Goal: Complete application form

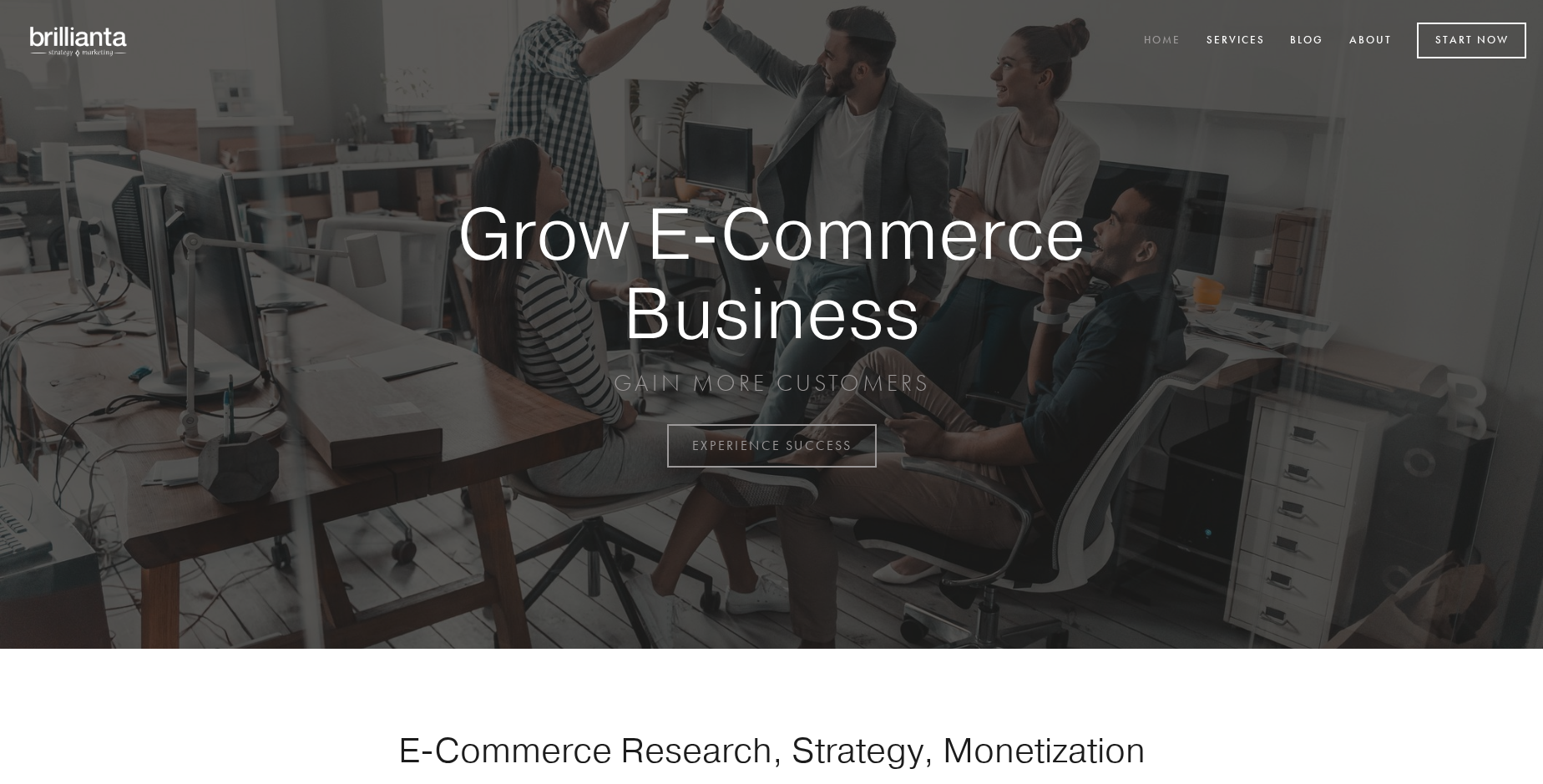
scroll to position [4376, 0]
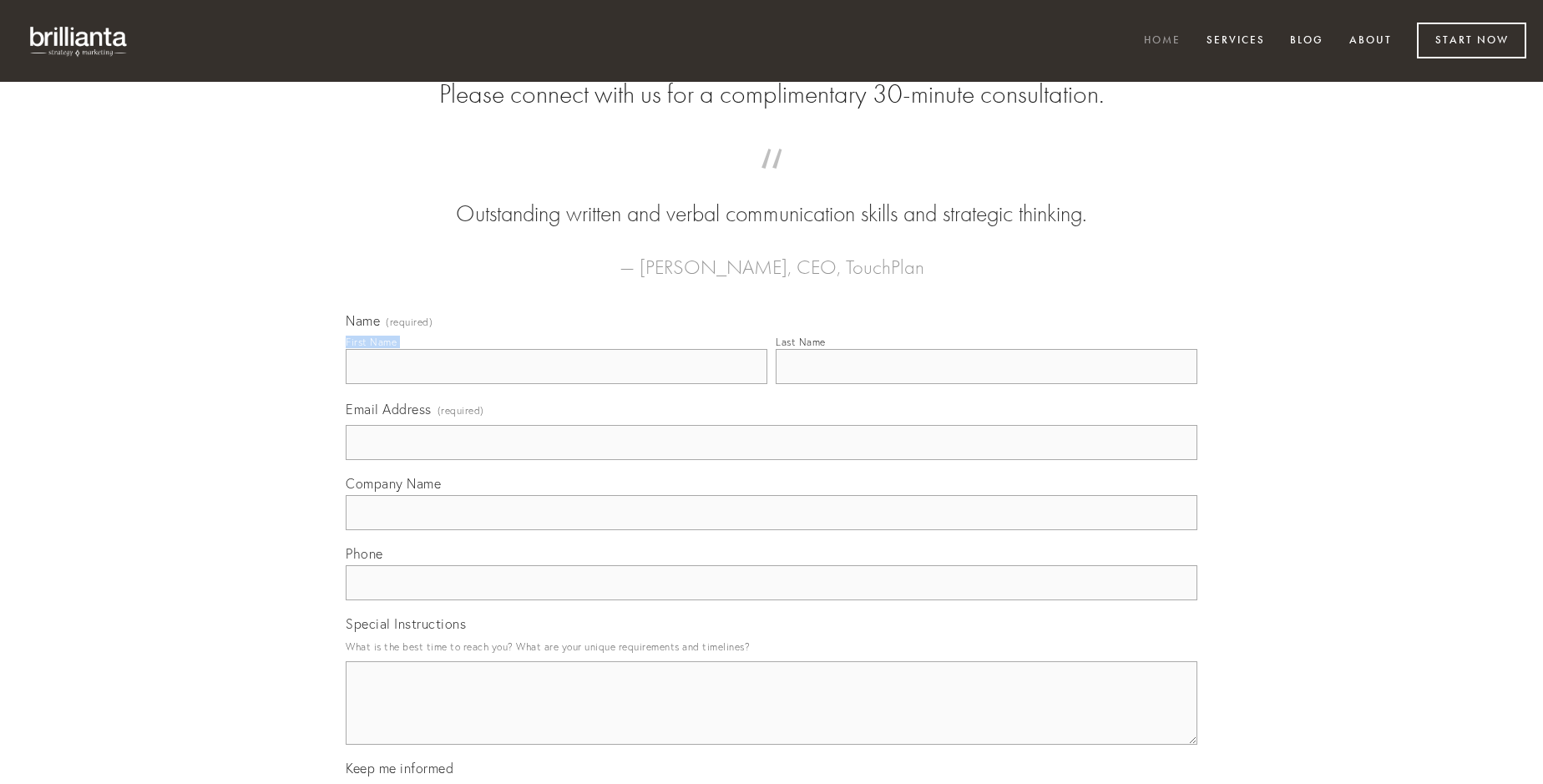
type input "[PERSON_NAME]"
click at [986, 384] on input "Last Name" at bounding box center [987, 366] width 422 height 35
type input "[PERSON_NAME]"
click at [772, 460] on input "Email Address (required)" at bounding box center [772, 442] width 851 height 35
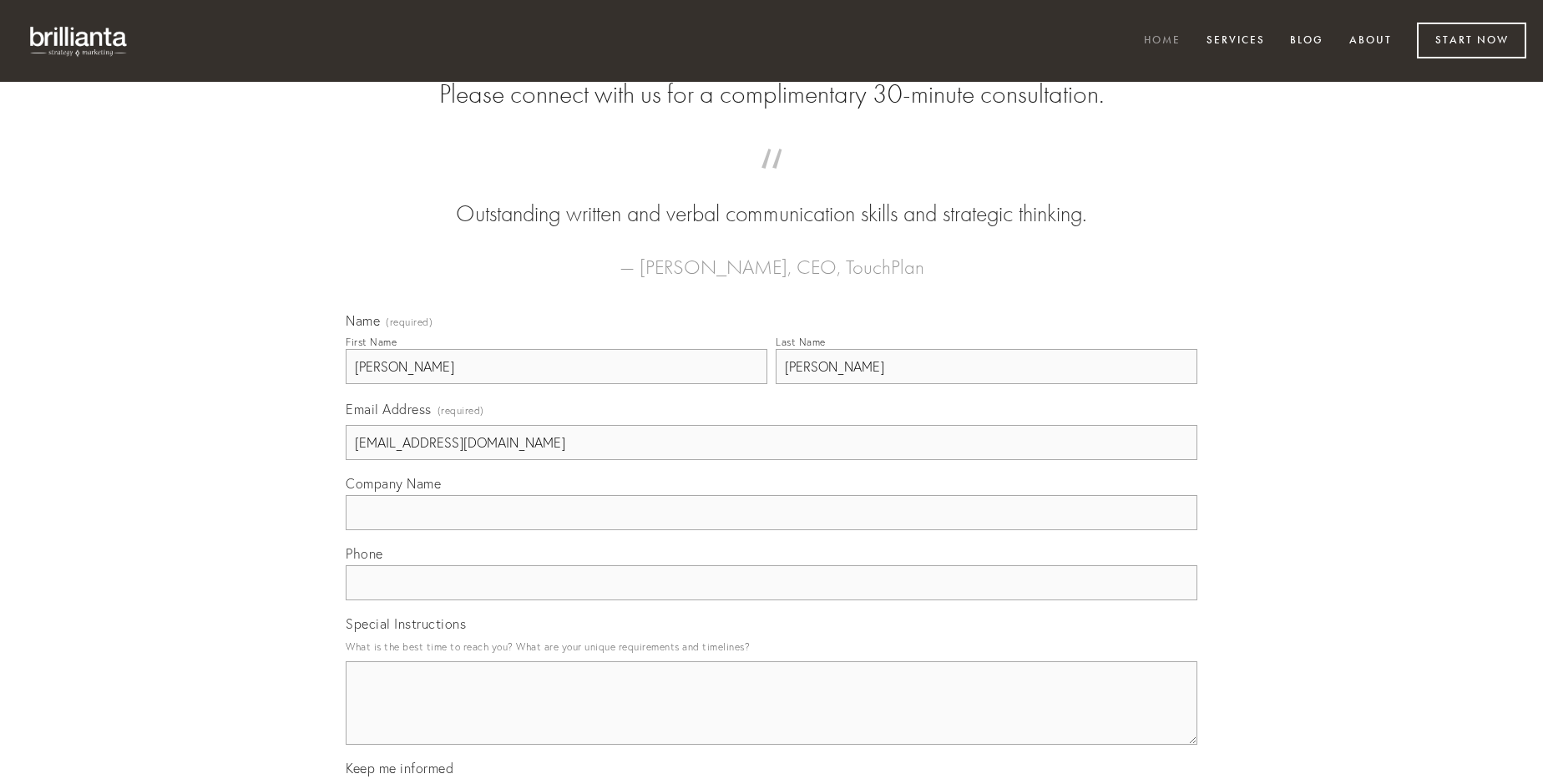
type input "[EMAIL_ADDRESS][DOMAIN_NAME]"
click at [772, 530] on input "Company Name" at bounding box center [772, 513] width 851 height 35
type input "virtus"
click at [772, 600] on input "text" at bounding box center [772, 582] width 851 height 35
click at [772, 718] on textarea "Special Instructions" at bounding box center [772, 702] width 851 height 83
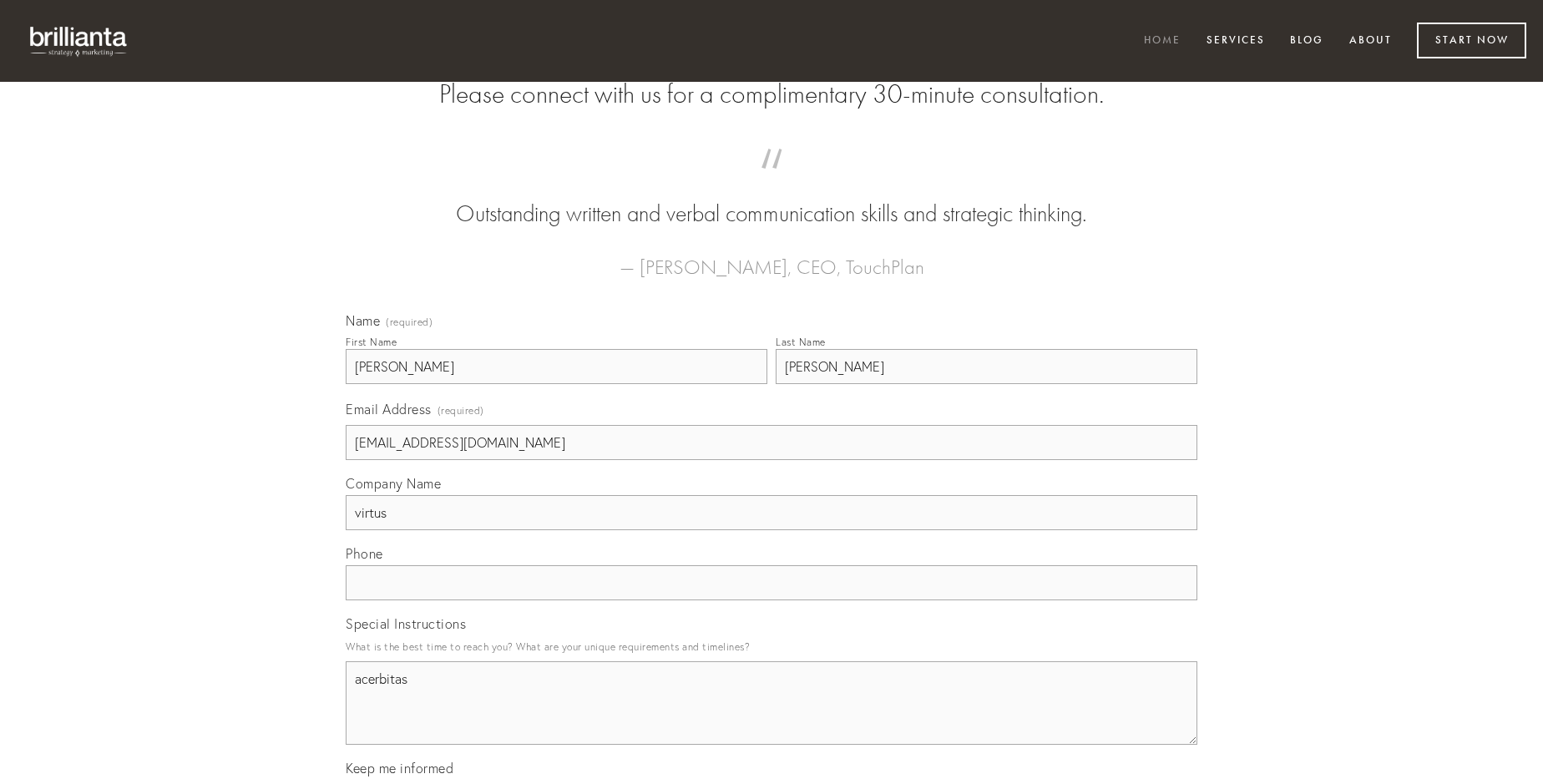
type textarea "acerbitas"
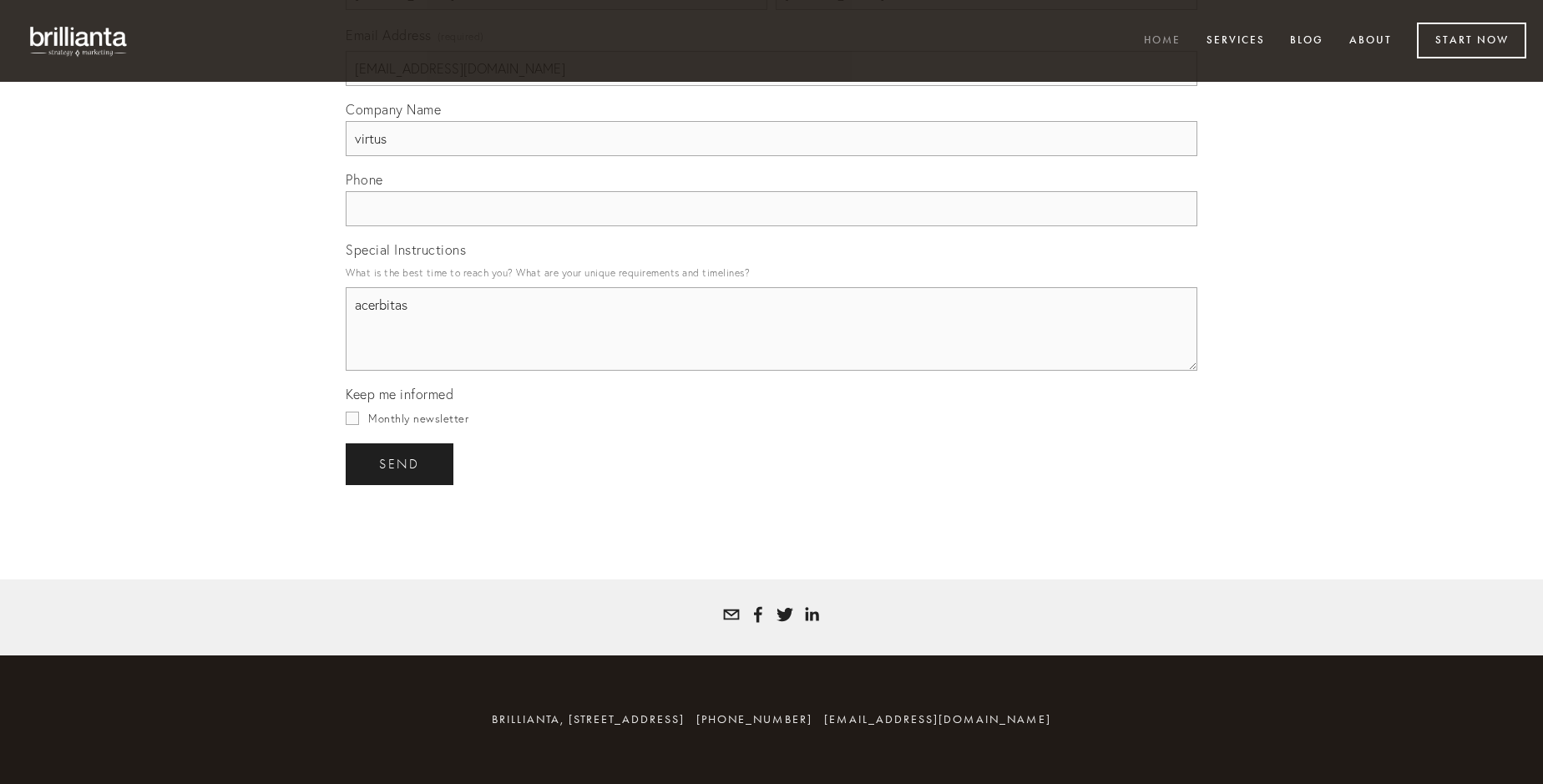
click at [401, 463] on span "send" at bounding box center [399, 464] width 41 height 15
